Goal: Task Accomplishment & Management: Manage account settings

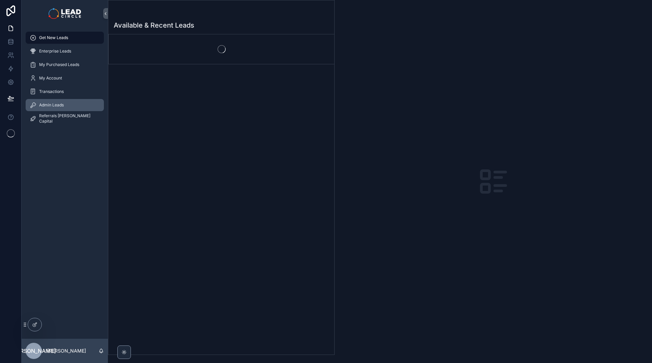
click at [69, 101] on div "Admin Leads" at bounding box center [65, 105] width 70 height 11
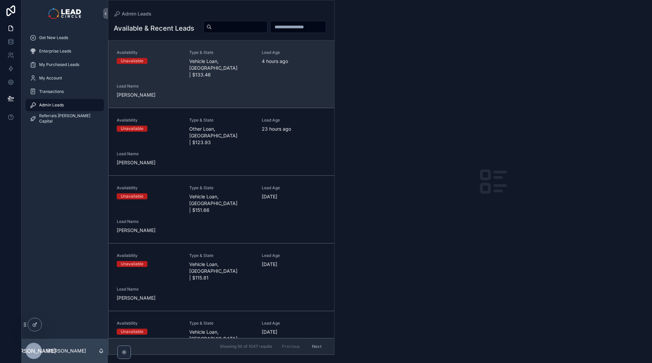
click at [173, 64] on div "Unavailable" at bounding box center [149, 61] width 64 height 6
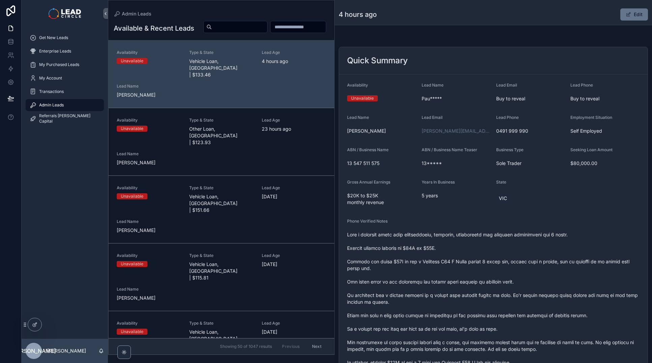
scroll to position [234, 0]
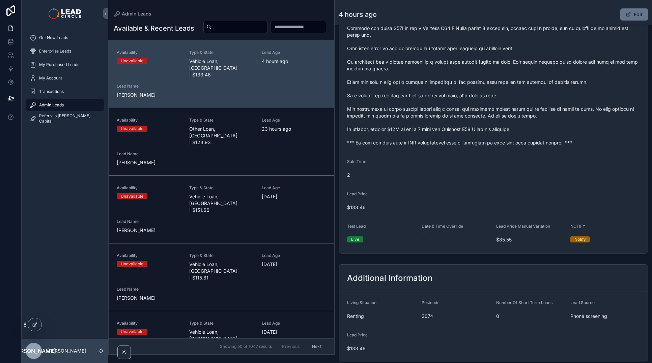
click at [409, 144] on span "scrollable content" at bounding box center [493, 72] width 292 height 148
copy span "*** If you buy this lead an SMS introduction will automatically be sent with yo…"
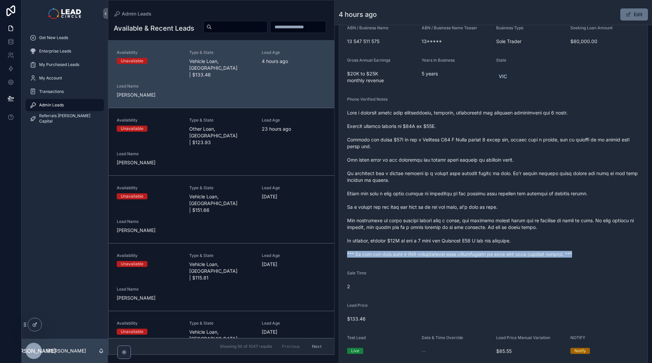
scroll to position [94, 0]
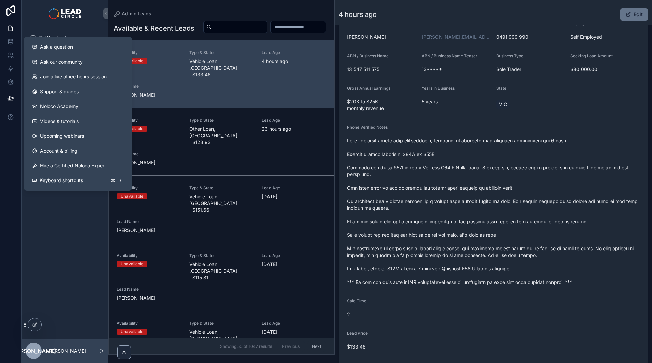
click at [64, 234] on div "Get New Leads Enterprise Leads My Purchased Leads My Account Transactions Admin…" at bounding box center [65, 183] width 86 height 312
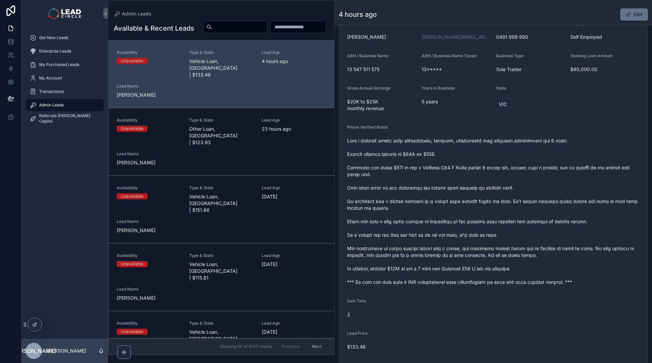
click at [56, 104] on span "Admin Leads" at bounding box center [51, 104] width 25 height 5
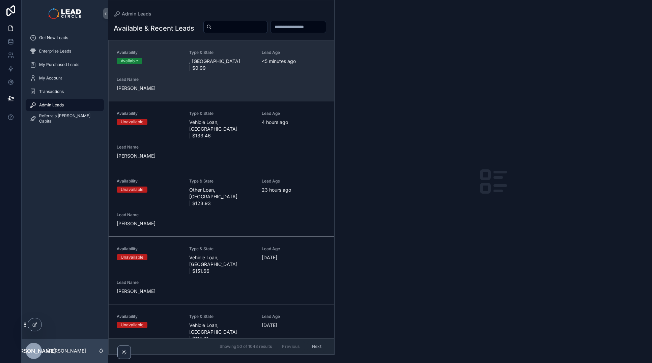
click at [206, 82] on div "Availability Available Type & State , [GEOGRAPHIC_DATA] | $0.99 Lead Age <[DEMO…" at bounding box center [221, 71] width 209 height 42
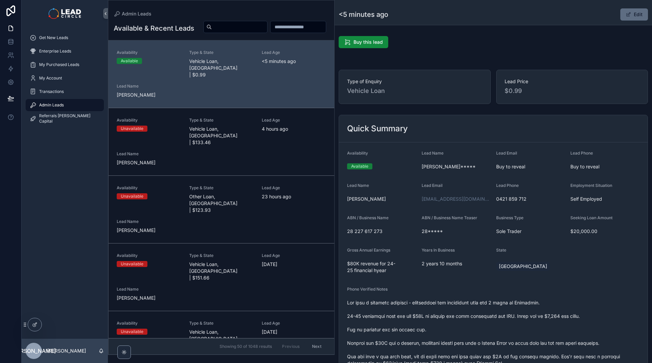
click at [630, 15] on button "Edit" at bounding box center [634, 14] width 28 height 12
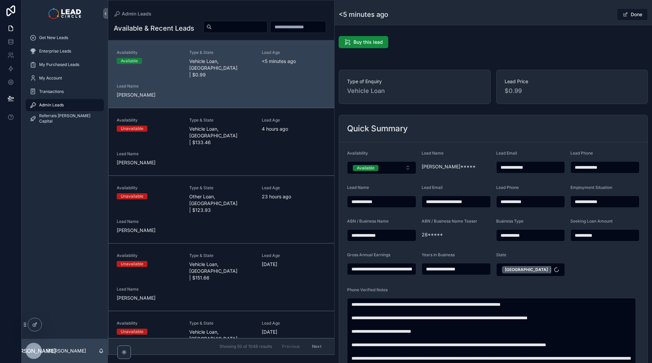
click at [375, 199] on input "**********" at bounding box center [381, 201] width 68 height 9
drag, startPoint x: 371, startPoint y: 199, endPoint x: 389, endPoint y: 202, distance: 17.7
click at [389, 202] on input "**********" at bounding box center [381, 201] width 68 height 9
type input "**********"
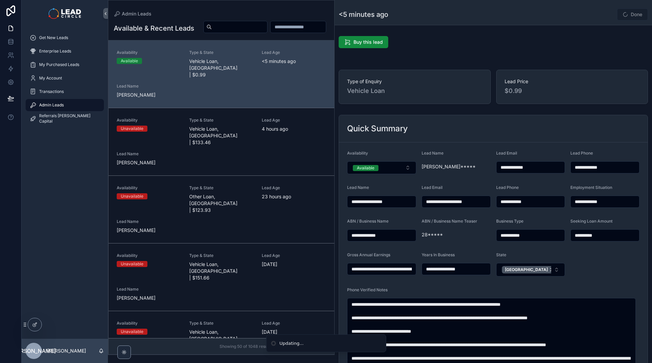
click at [597, 15] on div "Done" at bounding box center [622, 14] width 51 height 13
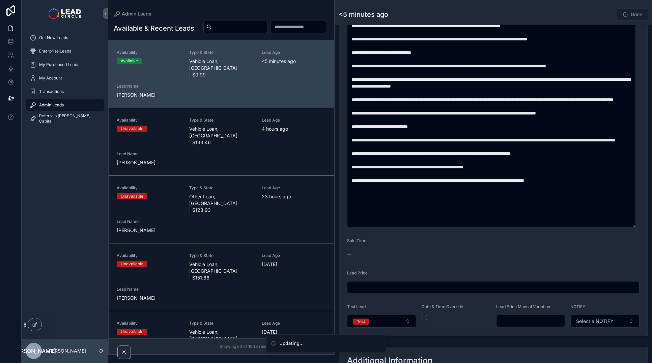
scroll to position [365, 0]
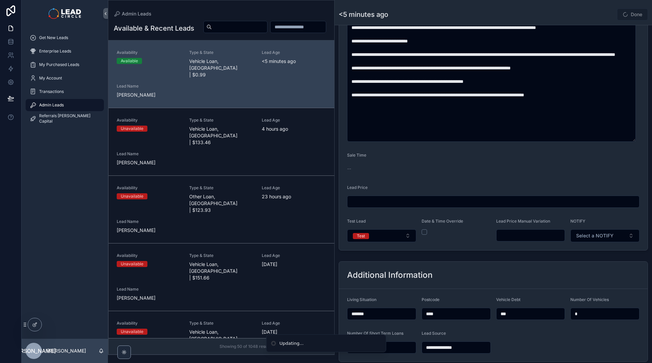
click at [538, 238] on input "scrollable content" at bounding box center [530, 235] width 68 height 9
type input "******"
click at [604, 14] on div "Done" at bounding box center [622, 14] width 51 height 13
click at [631, 14] on button "Done" at bounding box center [632, 14] width 31 height 12
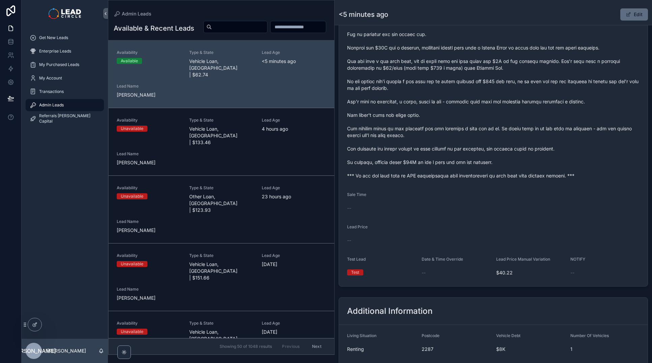
click at [631, 13] on button "Edit" at bounding box center [634, 14] width 28 height 12
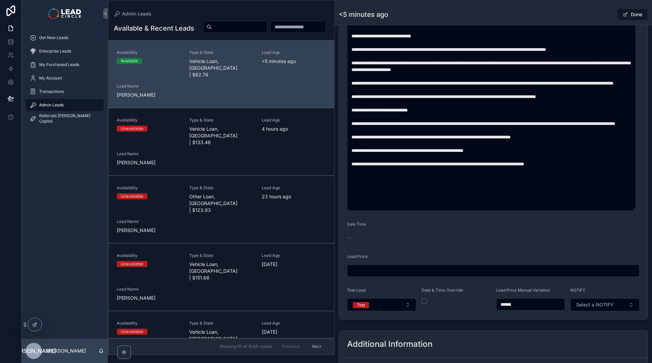
scroll to position [296, 0]
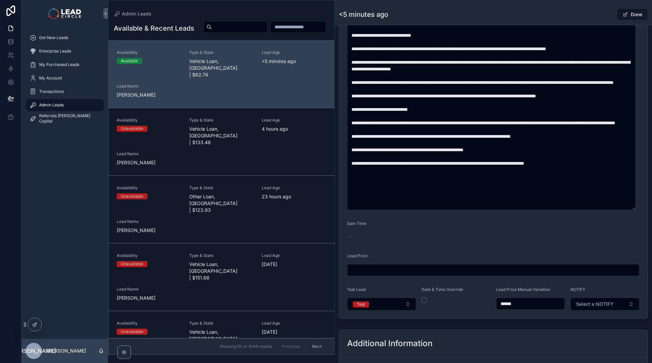
click at [506, 305] on input "******" at bounding box center [530, 303] width 68 height 9
type input "******"
click at [523, 234] on form "**********" at bounding box center [493, 82] width 308 height 473
click at [634, 16] on button "Done" at bounding box center [632, 14] width 31 height 12
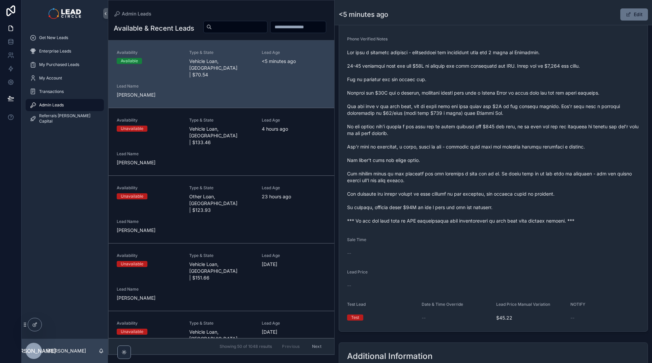
scroll to position [156, 0]
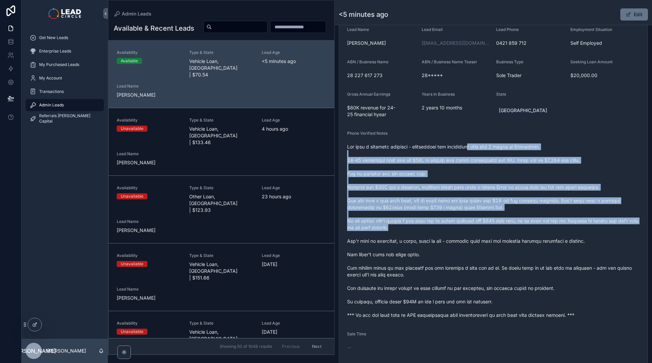
drag, startPoint x: 475, startPoint y: 149, endPoint x: 495, endPoint y: 234, distance: 87.0
click at [495, 234] on span "scrollable content" at bounding box center [493, 231] width 292 height 175
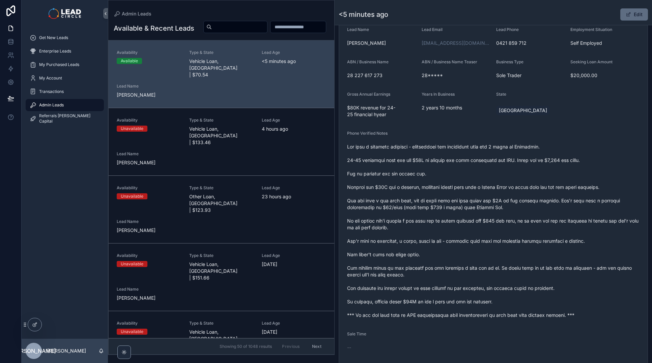
click at [628, 18] on button "Edit" at bounding box center [634, 14] width 28 height 12
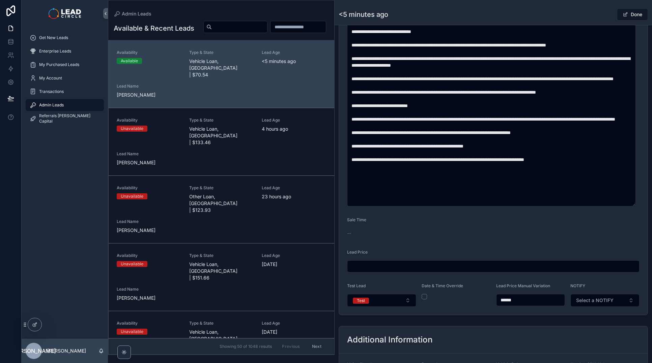
scroll to position [390, 0]
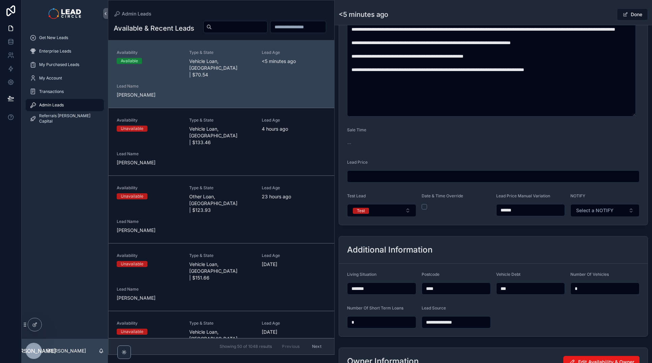
click at [506, 210] on input "******" at bounding box center [530, 210] width 68 height 9
type input "******"
click at [607, 13] on div "Done" at bounding box center [622, 14] width 51 height 13
click at [629, 12] on button "Done" at bounding box center [632, 14] width 31 height 12
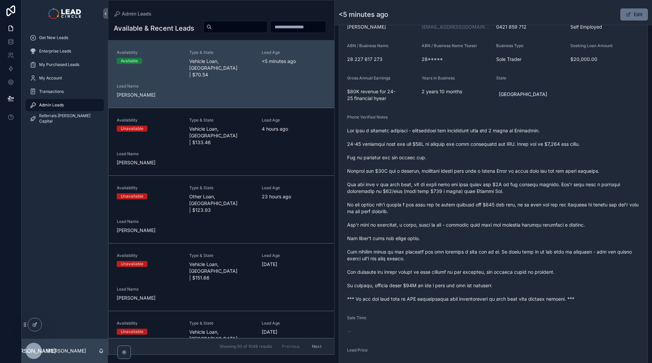
scroll to position [170, 0]
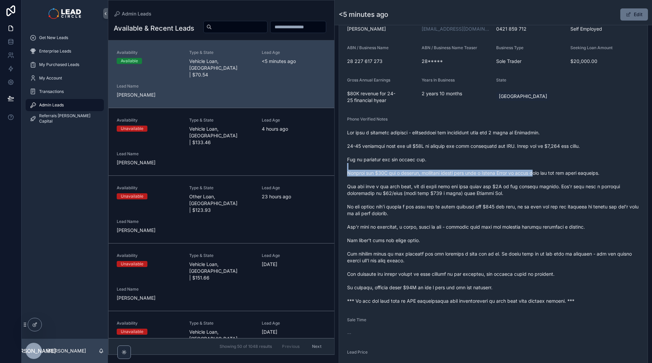
drag, startPoint x: 483, startPoint y: 168, endPoint x: 551, endPoint y: 173, distance: 68.3
click at [542, 174] on span "scrollable content" at bounding box center [493, 216] width 292 height 175
click at [551, 173] on span "scrollable content" at bounding box center [493, 216] width 292 height 175
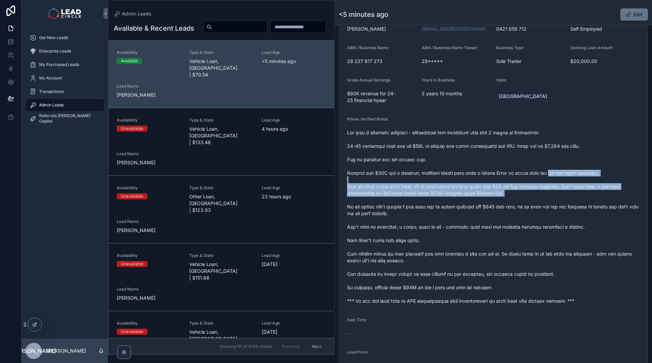
drag, startPoint x: 552, startPoint y: 170, endPoint x: 565, endPoint y: 202, distance: 34.4
click at [565, 202] on span "scrollable content" at bounding box center [493, 216] width 292 height 175
drag, startPoint x: 557, startPoint y: 197, endPoint x: 495, endPoint y: 178, distance: 64.4
click at [496, 178] on span "scrollable content" at bounding box center [493, 216] width 292 height 175
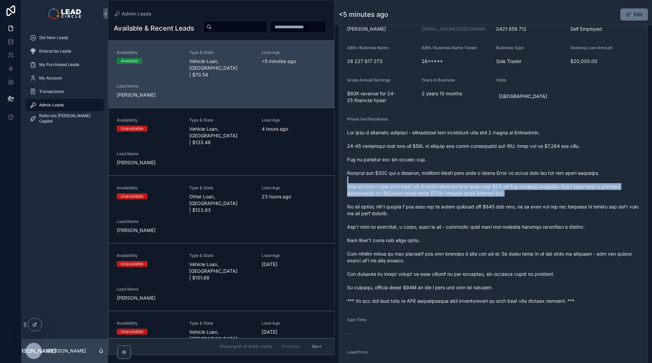
click at [495, 178] on span "scrollable content" at bounding box center [493, 216] width 292 height 175
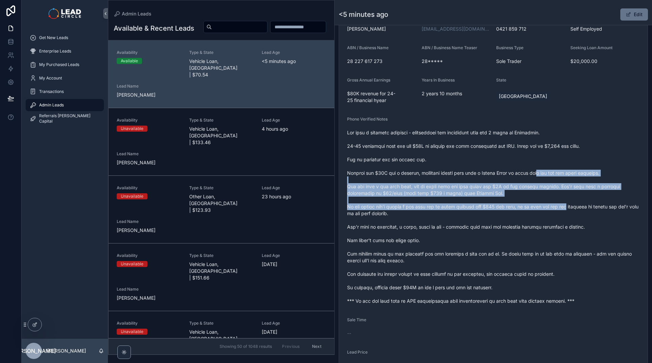
drag, startPoint x: 540, startPoint y: 173, endPoint x: 565, endPoint y: 204, distance: 40.7
click at [565, 204] on span "scrollable content" at bounding box center [493, 216] width 292 height 175
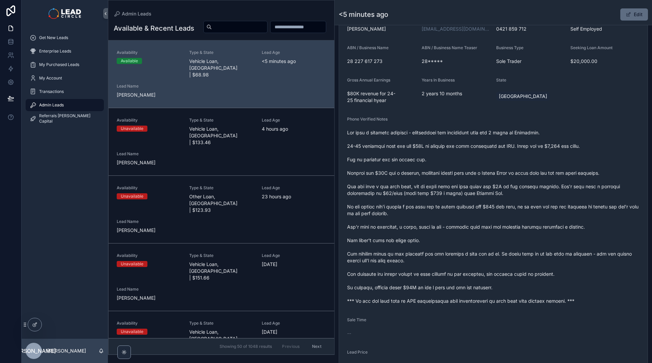
click at [625, 14] on span "scrollable content" at bounding box center [627, 14] width 5 height 5
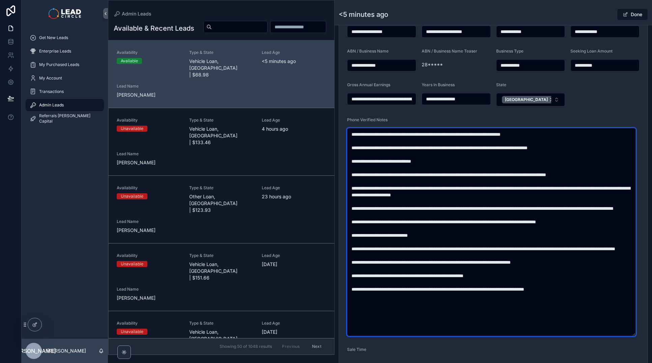
click at [581, 173] on textarea "scrollable content" at bounding box center [491, 232] width 289 height 208
type textarea "**********"
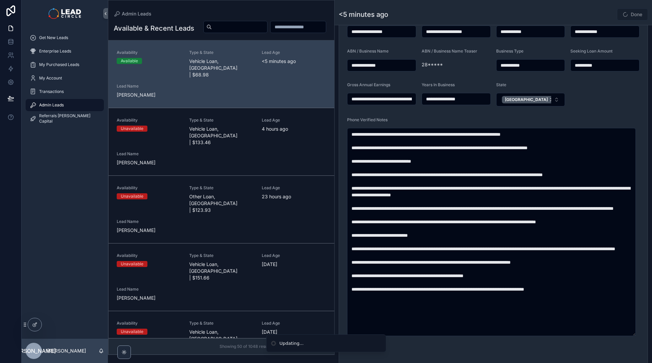
click at [626, 18] on span "Done" at bounding box center [632, 14] width 31 height 12
click at [622, 16] on span "scrollable content" at bounding box center [624, 14] width 5 height 5
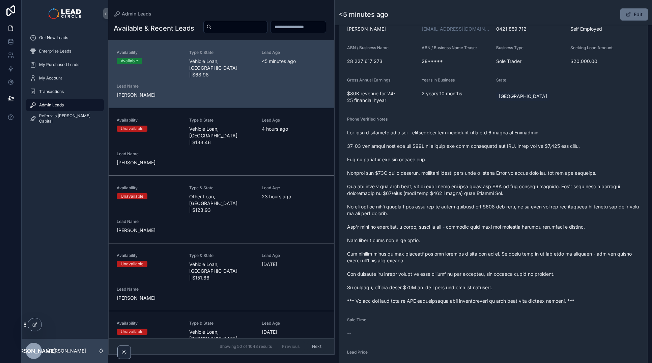
scroll to position [172, 0]
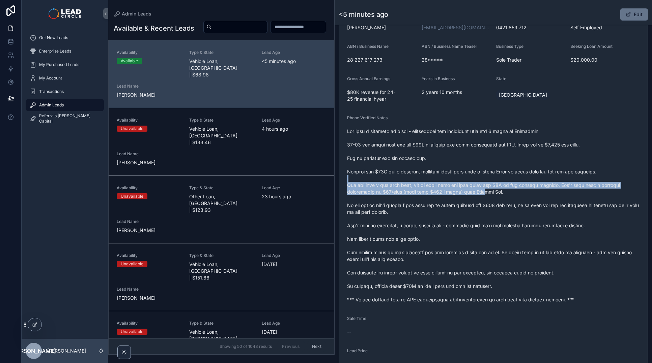
drag, startPoint x: 466, startPoint y: 186, endPoint x: 502, endPoint y: 189, distance: 35.8
click at [498, 189] on span "scrollable content" at bounding box center [493, 215] width 292 height 175
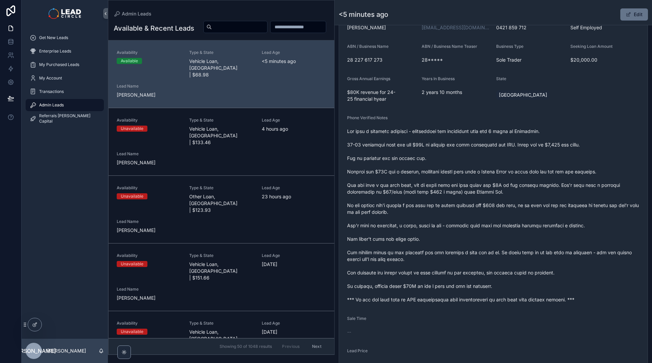
click at [502, 189] on span "scrollable content" at bounding box center [493, 215] width 292 height 175
click at [475, 187] on span "scrollable content" at bounding box center [493, 215] width 292 height 175
click at [473, 186] on span "scrollable content" at bounding box center [493, 215] width 292 height 175
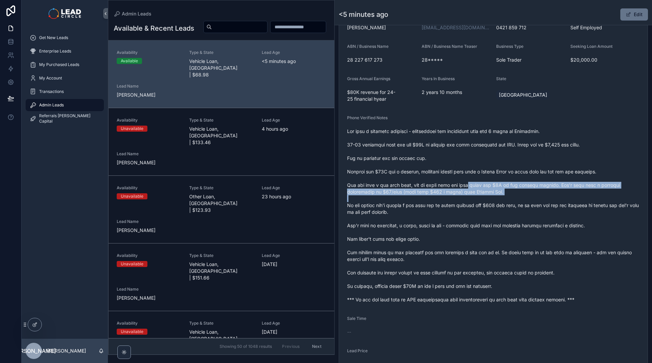
drag, startPoint x: 473, startPoint y: 186, endPoint x: 531, endPoint y: 196, distance: 58.4
click at [531, 196] on span "scrollable content" at bounding box center [493, 215] width 292 height 175
click at [485, 182] on span "scrollable content" at bounding box center [493, 215] width 292 height 175
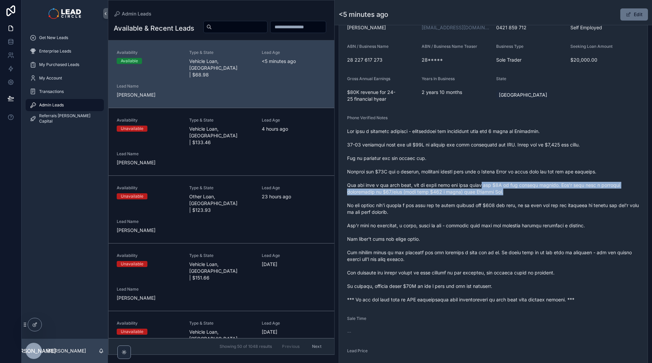
drag, startPoint x: 485, startPoint y: 186, endPoint x: 530, endPoint y: 192, distance: 45.2
click at [529, 192] on span "scrollable content" at bounding box center [493, 215] width 292 height 175
click at [530, 192] on span "scrollable content" at bounding box center [493, 215] width 292 height 175
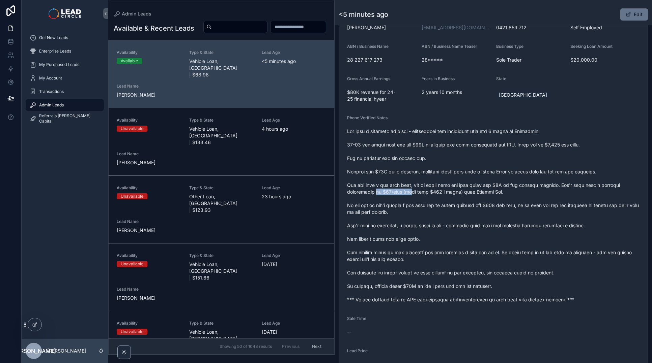
drag, startPoint x: 376, startPoint y: 194, endPoint x: 430, endPoint y: 192, distance: 54.3
click at [425, 192] on span "scrollable content" at bounding box center [493, 215] width 292 height 175
click at [430, 192] on span "scrollable content" at bounding box center [493, 215] width 292 height 175
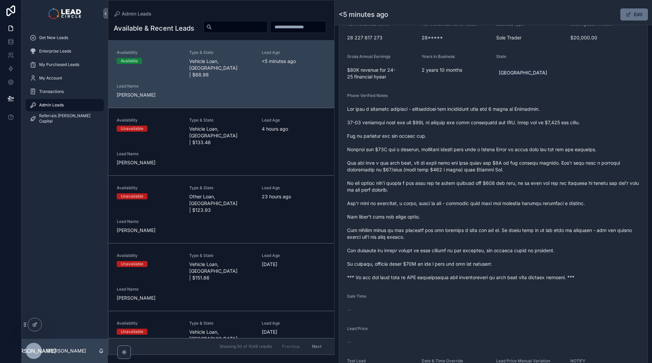
scroll to position [194, 0]
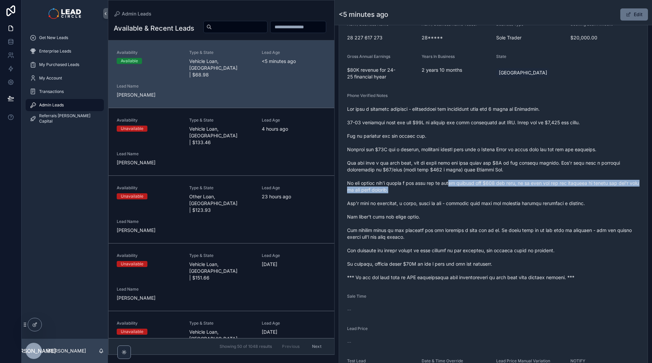
drag, startPoint x: 455, startPoint y: 185, endPoint x: 492, endPoint y: 189, distance: 37.3
click at [479, 188] on span "scrollable content" at bounding box center [493, 193] width 292 height 175
click at [492, 189] on span "scrollable content" at bounding box center [493, 193] width 292 height 175
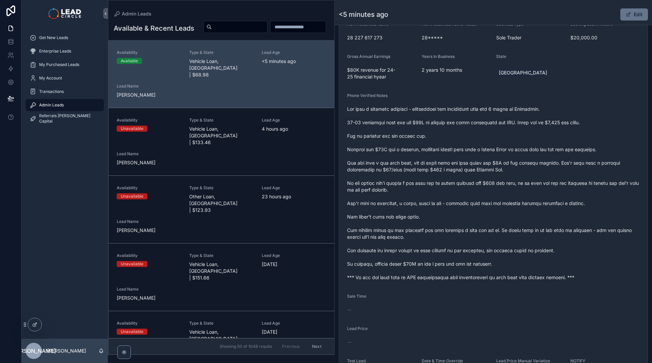
click at [507, 185] on span "scrollable content" at bounding box center [493, 193] width 292 height 175
click at [504, 184] on span "scrollable content" at bounding box center [493, 193] width 292 height 175
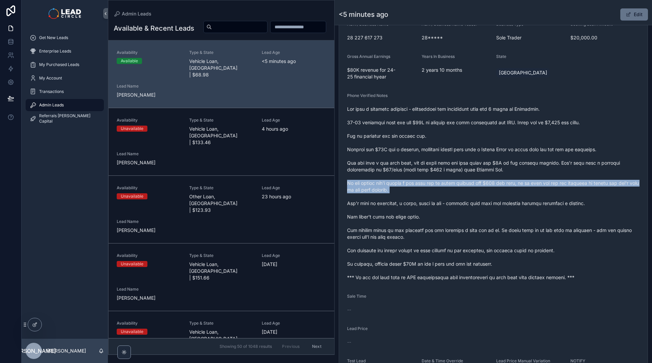
click at [504, 184] on span "scrollable content" at bounding box center [493, 193] width 292 height 175
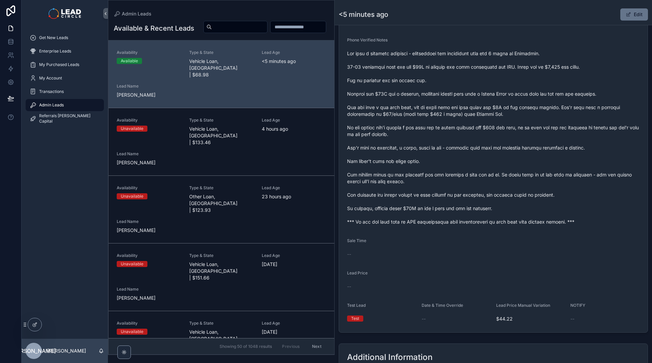
scroll to position [250, 0]
drag, startPoint x: 395, startPoint y: 149, endPoint x: 548, endPoint y: 150, distance: 153.0
click at [543, 150] on span "scrollable content" at bounding box center [493, 137] width 292 height 175
click at [548, 150] on span "scrollable content" at bounding box center [493, 137] width 292 height 175
drag, startPoint x: 548, startPoint y: 150, endPoint x: 464, endPoint y: 149, distance: 83.3
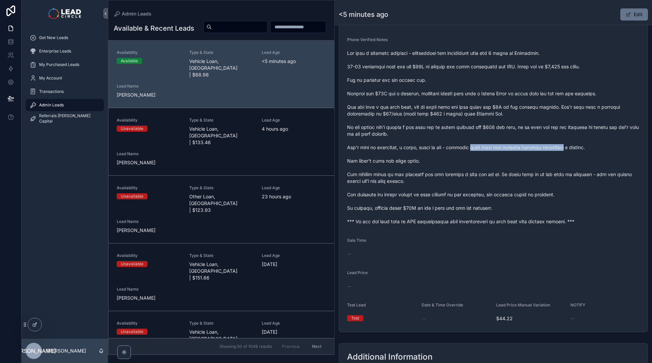
click at [468, 150] on span "scrollable content" at bounding box center [493, 137] width 292 height 175
click at [462, 149] on span "scrollable content" at bounding box center [493, 137] width 292 height 175
drag, startPoint x: 464, startPoint y: 149, endPoint x: 540, endPoint y: 151, distance: 75.5
click at [539, 151] on span "scrollable content" at bounding box center [493, 137] width 292 height 175
click at [540, 151] on span "scrollable content" at bounding box center [493, 137] width 292 height 175
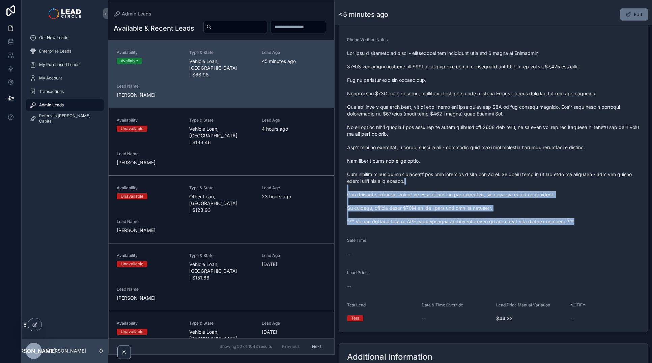
drag, startPoint x: 553, startPoint y: 179, endPoint x: 585, endPoint y: 225, distance: 56.1
click at [585, 225] on div "scrollable content" at bounding box center [493, 137] width 292 height 179
drag, startPoint x: 601, startPoint y: 227, endPoint x: 553, endPoint y: 180, distance: 67.5
click at [553, 180] on form "Availability Available Lead Name [PERSON_NAME]***** Lead Email Buy to reveal Le…" at bounding box center [493, 113] width 308 height 440
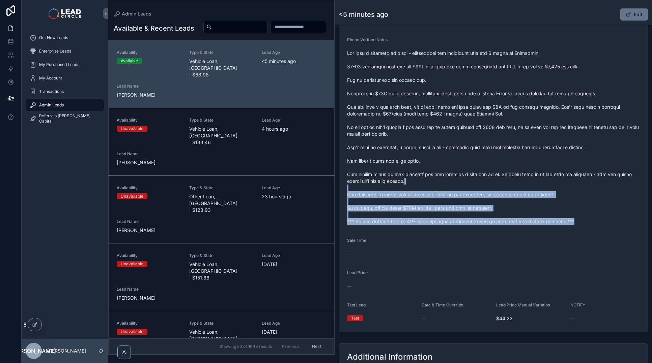
click at [553, 180] on span "scrollable content" at bounding box center [493, 137] width 292 height 175
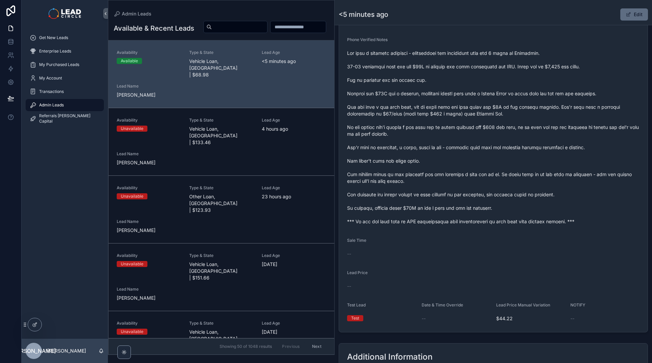
click at [628, 15] on button "Edit" at bounding box center [634, 14] width 28 height 12
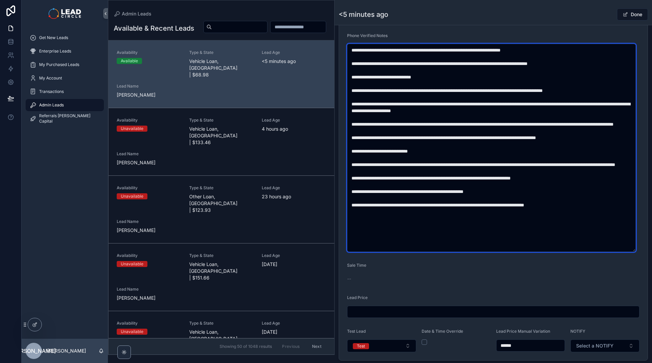
drag, startPoint x: 436, startPoint y: 172, endPoint x: 501, endPoint y: 169, distance: 64.5
click at [501, 169] on textarea "scrollable content" at bounding box center [491, 148] width 289 height 208
drag, startPoint x: 466, startPoint y: 170, endPoint x: 472, endPoint y: 175, distance: 8.2
click at [472, 175] on textarea "scrollable content" at bounding box center [491, 148] width 289 height 208
drag, startPoint x: 465, startPoint y: 172, endPoint x: 471, endPoint y: 177, distance: 7.9
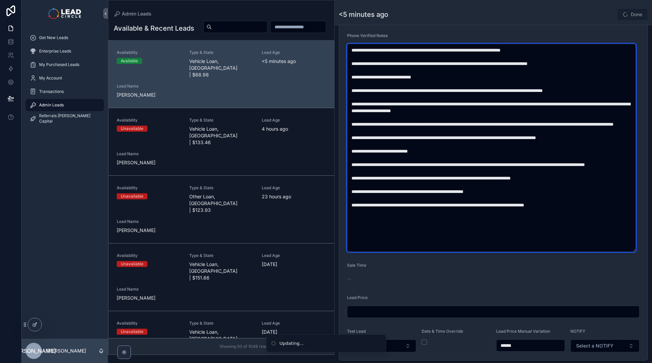
click at [471, 177] on textarea "scrollable content" at bounding box center [491, 148] width 289 height 208
type textarea "**********"
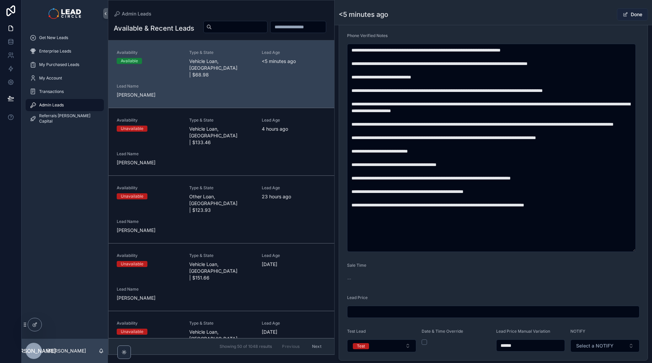
click at [626, 11] on button "Done" at bounding box center [632, 14] width 31 height 12
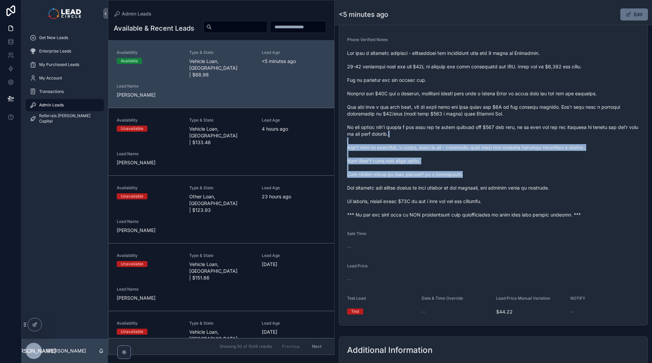
drag, startPoint x: 494, startPoint y: 134, endPoint x: 519, endPoint y: 194, distance: 65.0
click at [519, 193] on span "scrollable content" at bounding box center [493, 134] width 292 height 169
click at [519, 194] on span "scrollable content" at bounding box center [493, 134] width 292 height 169
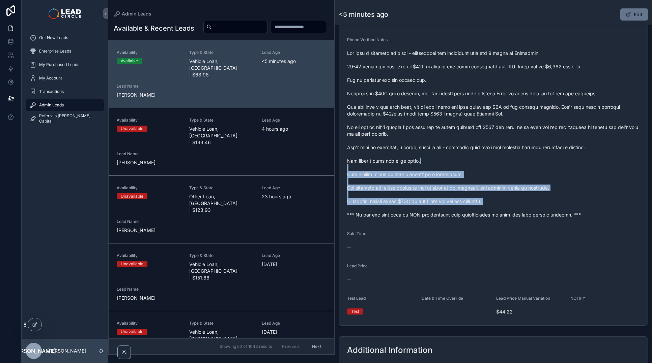
drag, startPoint x: 557, startPoint y: 205, endPoint x: 490, endPoint y: 152, distance: 85.6
click at [501, 160] on span "scrollable content" at bounding box center [493, 134] width 292 height 169
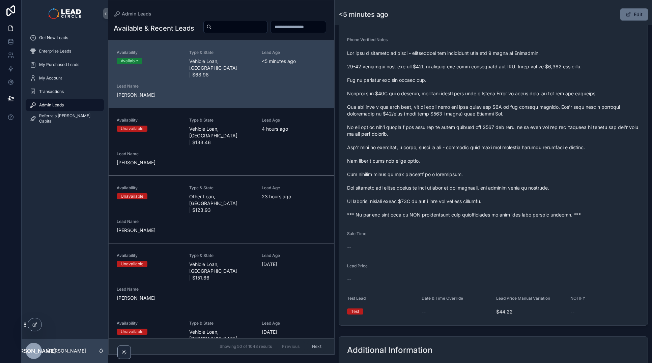
click at [490, 151] on span "scrollable content" at bounding box center [493, 134] width 292 height 169
drag, startPoint x: 383, startPoint y: 190, endPoint x: 471, endPoint y: 188, distance: 88.7
click at [467, 189] on span "scrollable content" at bounding box center [493, 134] width 292 height 169
click at [471, 188] on span "scrollable content" at bounding box center [493, 134] width 292 height 169
drag, startPoint x: 480, startPoint y: 186, endPoint x: 427, endPoint y: 184, distance: 53.3
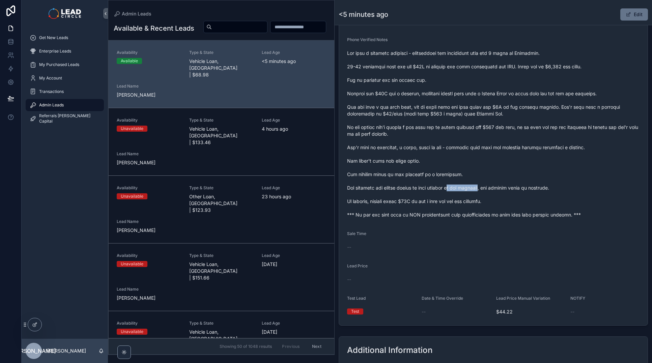
click at [431, 184] on span "scrollable content" at bounding box center [493, 134] width 292 height 169
click at [427, 184] on span "scrollable content" at bounding box center [493, 134] width 292 height 169
drag, startPoint x: 425, startPoint y: 201, endPoint x: 454, endPoint y: 202, distance: 29.0
click at [449, 202] on span "scrollable content" at bounding box center [493, 134] width 292 height 169
click at [454, 202] on span "scrollable content" at bounding box center [493, 134] width 292 height 169
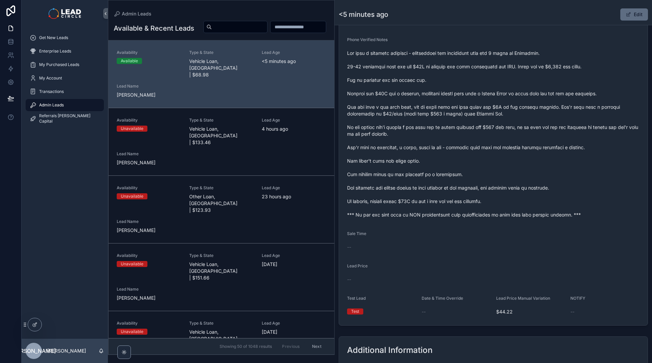
click at [637, 16] on button "Edit" at bounding box center [634, 14] width 28 height 12
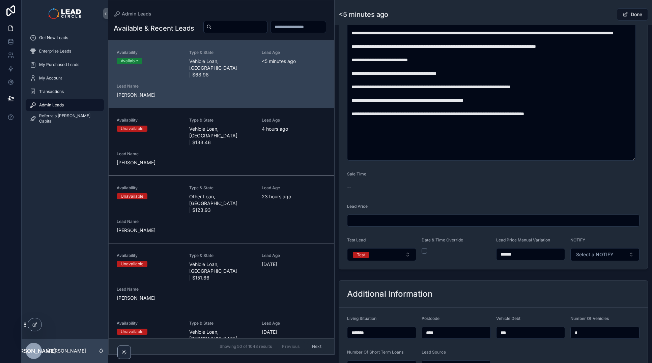
scroll to position [480, 0]
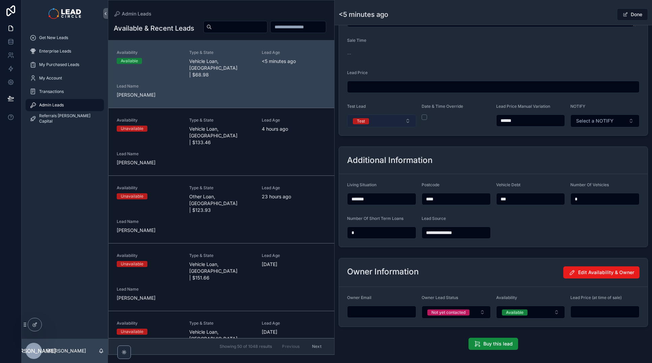
click at [387, 120] on button "Test" at bounding box center [381, 121] width 69 height 13
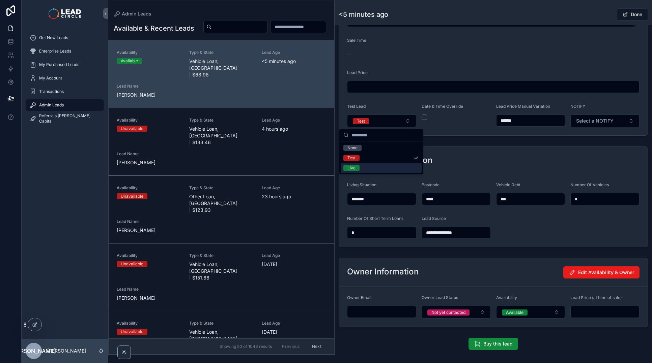
click at [375, 167] on div "Live" at bounding box center [380, 168] width 81 height 10
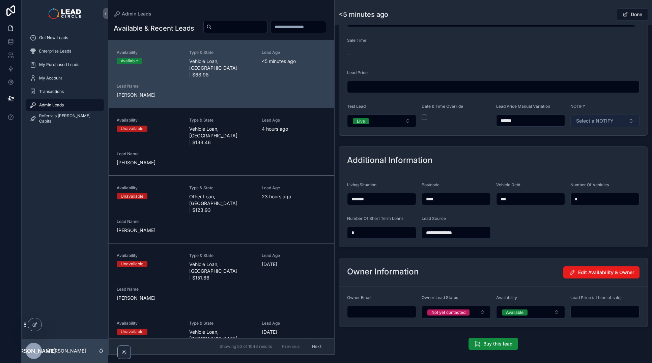
click at [615, 122] on button "Select a NOTIFY" at bounding box center [604, 121] width 69 height 13
click at [596, 148] on div "Notify" at bounding box center [601, 148] width 81 height 10
click at [632, 17] on button "Done" at bounding box center [632, 14] width 31 height 12
